Goal: Find specific page/section: Find specific page/section

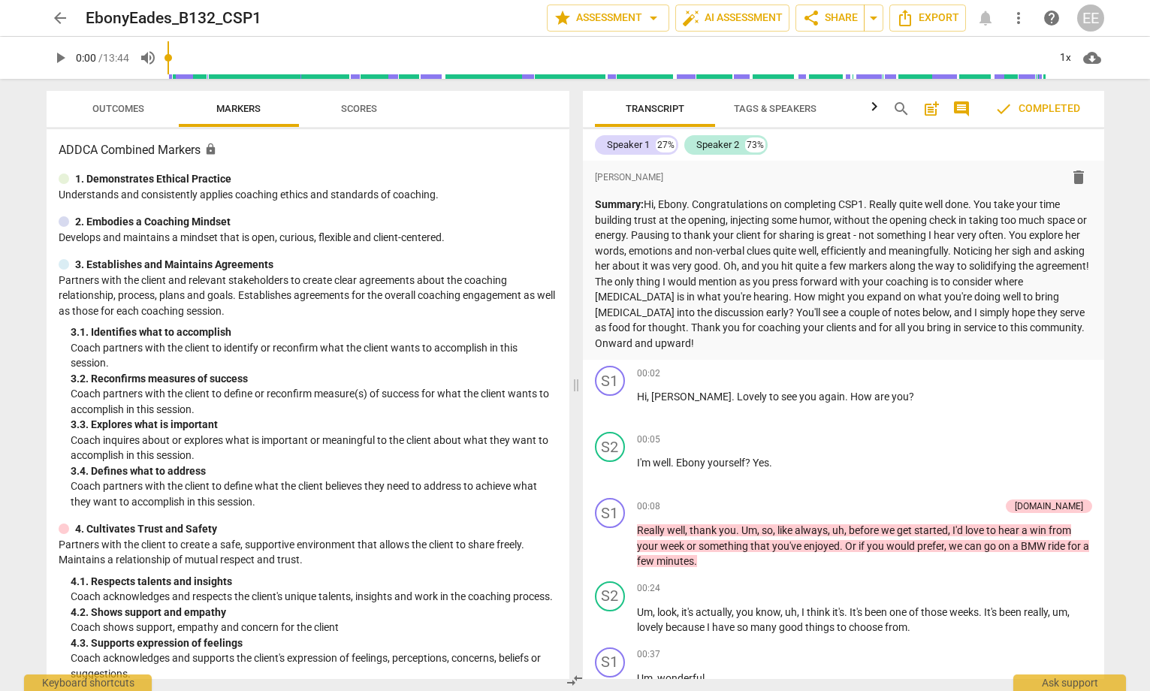
scroll to position [2536, 0]
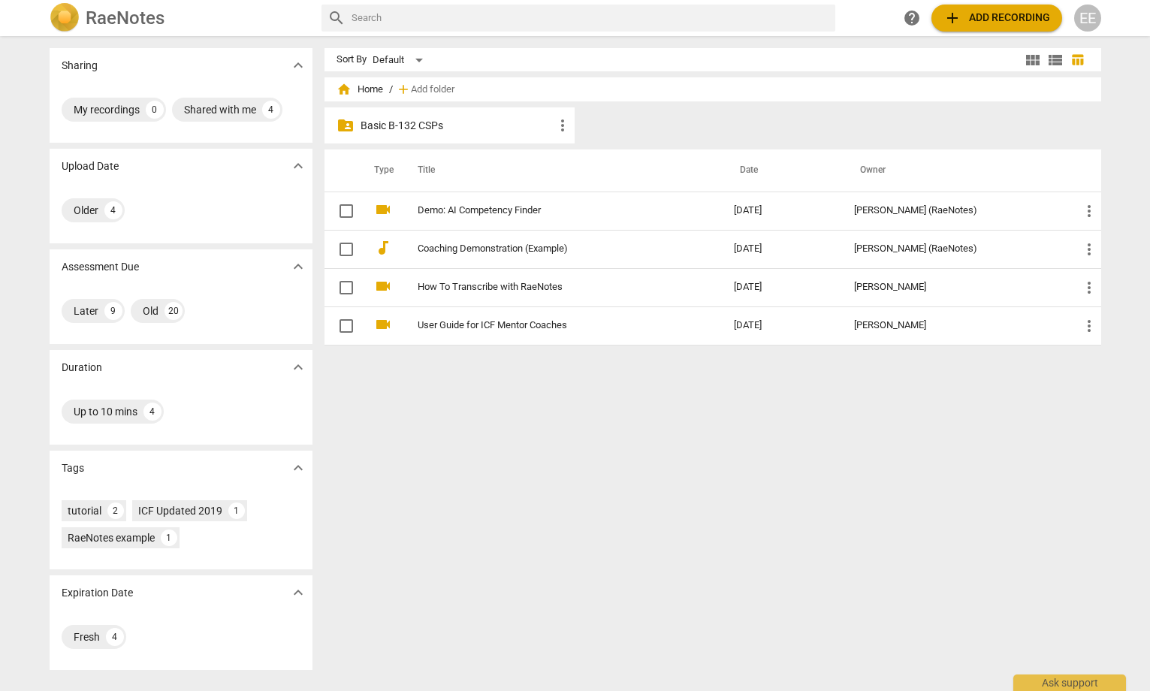
click at [415, 134] on div "folder_shared Basic B-132 CSPs more_vert" at bounding box center [449, 125] width 251 height 36
click at [409, 123] on p "Basic B-132 CSPs" at bounding box center [458, 126] width 194 height 16
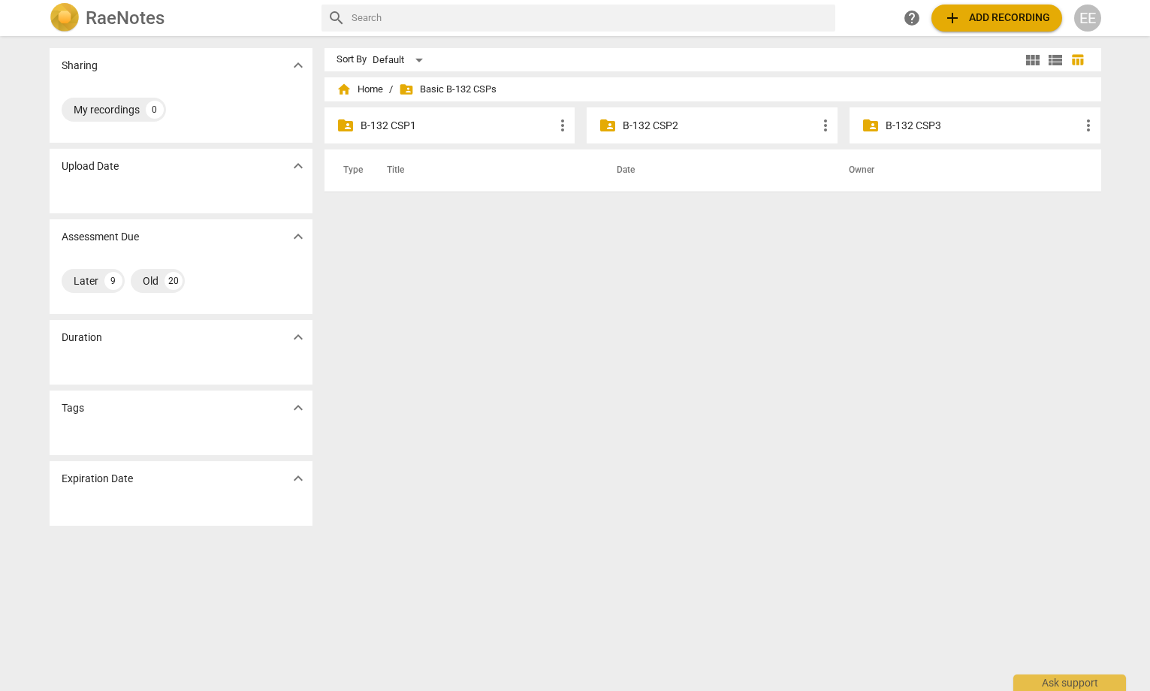
click at [427, 135] on div "folder_shared B-132 CSP1 more_vert" at bounding box center [449, 125] width 251 height 36
click at [400, 122] on p "B-132 CSP1" at bounding box center [458, 126] width 194 height 16
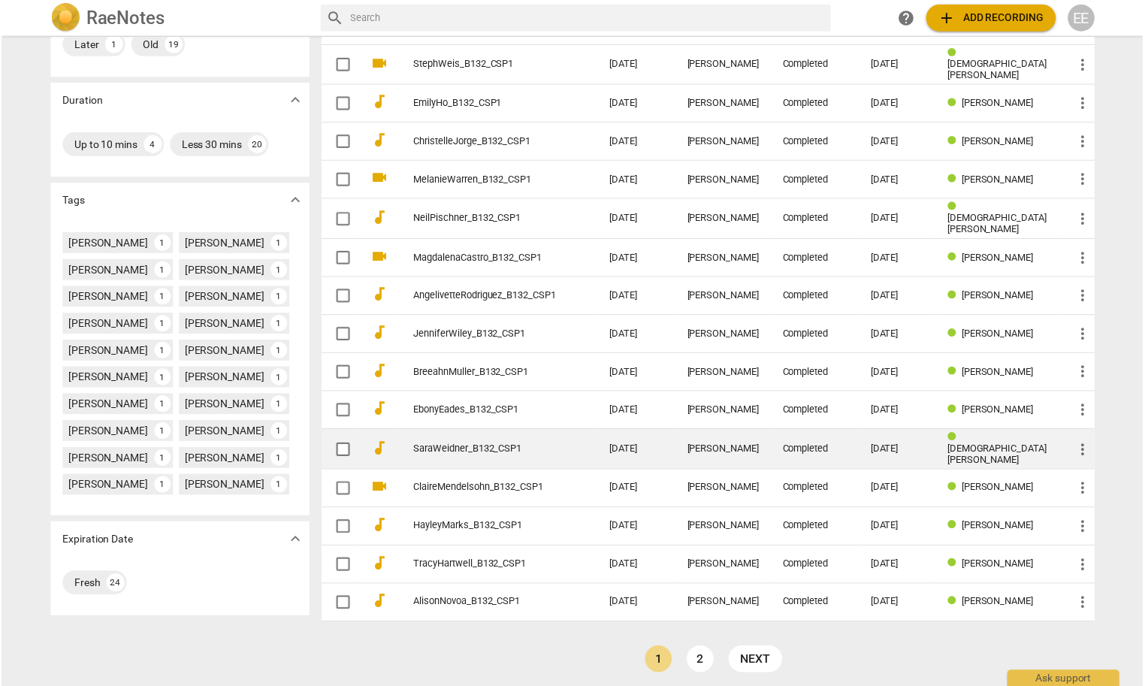
scroll to position [296, 0]
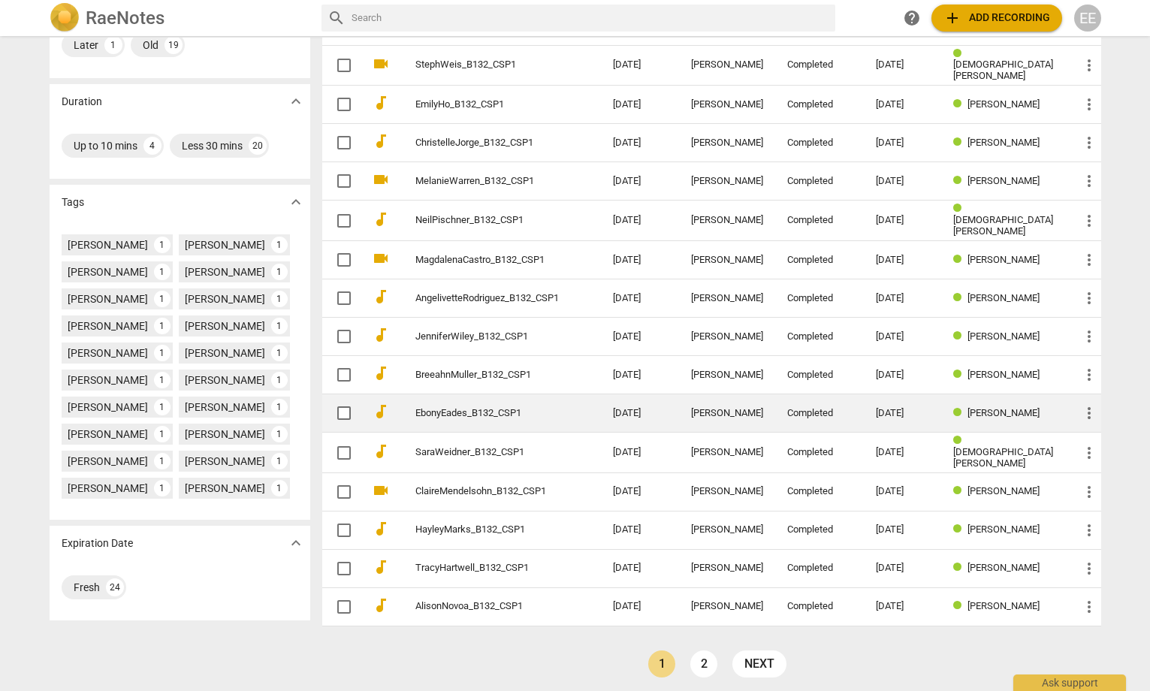
click at [447, 413] on link "EbonyEades_B132_CSP1" at bounding box center [486, 413] width 143 height 11
